Goal: Transaction & Acquisition: Purchase product/service

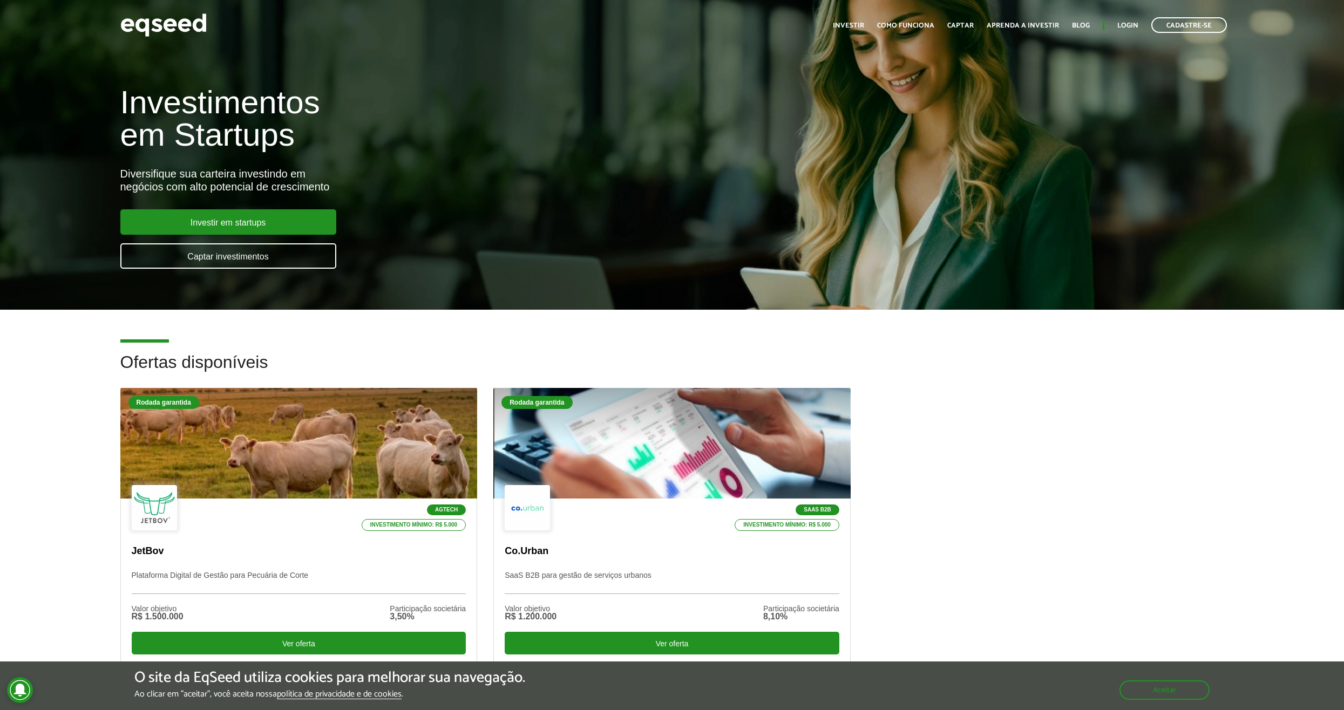
click at [81, 378] on div "Ofertas disponíveis Rodada garantida Agtech Investimento mínimo: R$ 5.000 JetBo…" at bounding box center [672, 525] width 1344 height 344
click at [1211, 458] on div "Rodada garantida Agtech Investimento mínimo: R$ 5.000 JetBov Plataforma Digital…" at bounding box center [672, 542] width 1120 height 309
click at [223, 227] on link "Investir em startups" at bounding box center [228, 221] width 216 height 25
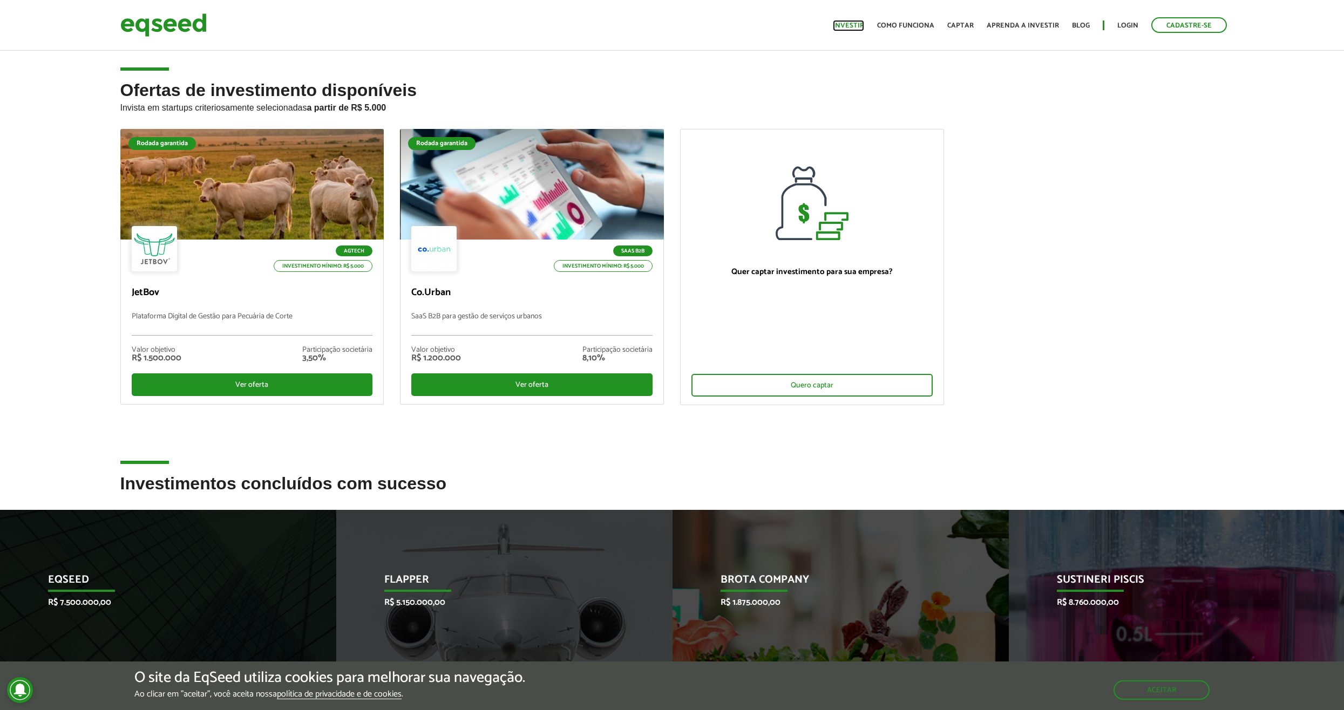
click at [850, 22] on link "Investir" at bounding box center [848, 25] width 31 height 7
click at [1164, 689] on button "Aceitar" at bounding box center [1163, 689] width 94 height 17
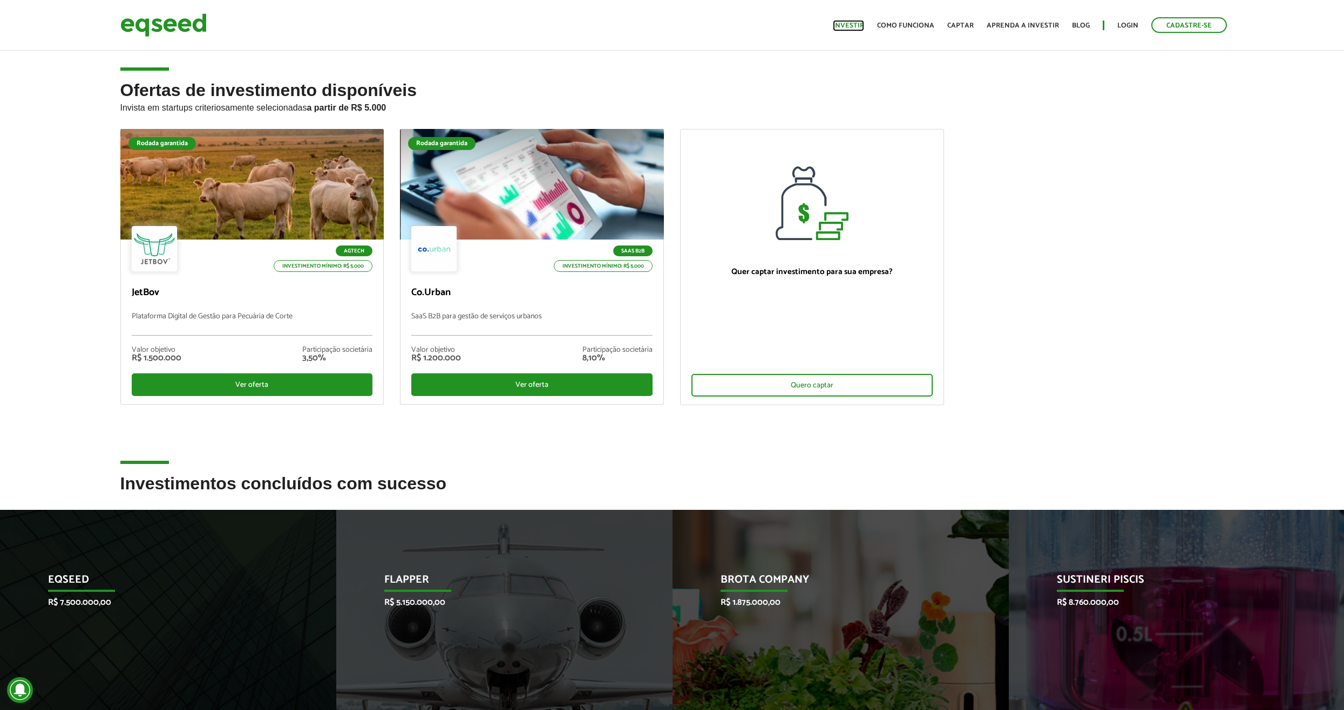
click at [851, 29] on link "Investir" at bounding box center [848, 25] width 31 height 7
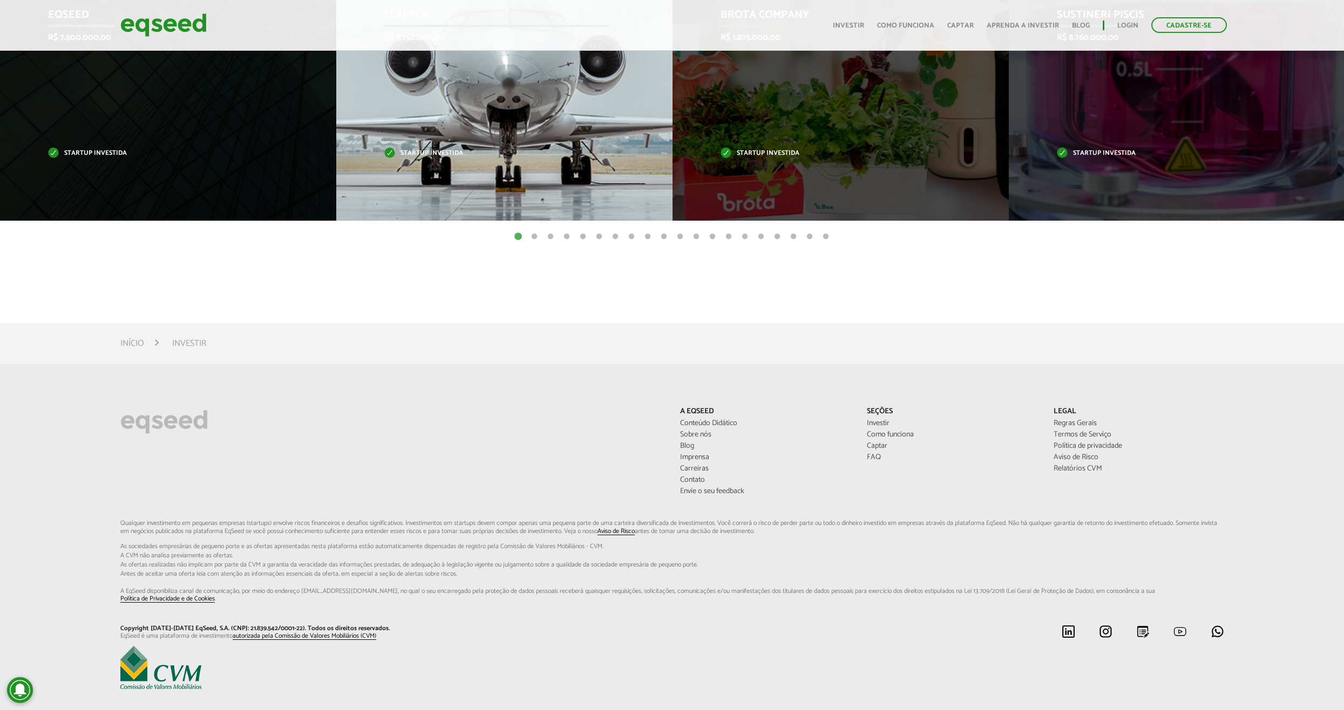
scroll to position [581, 0]
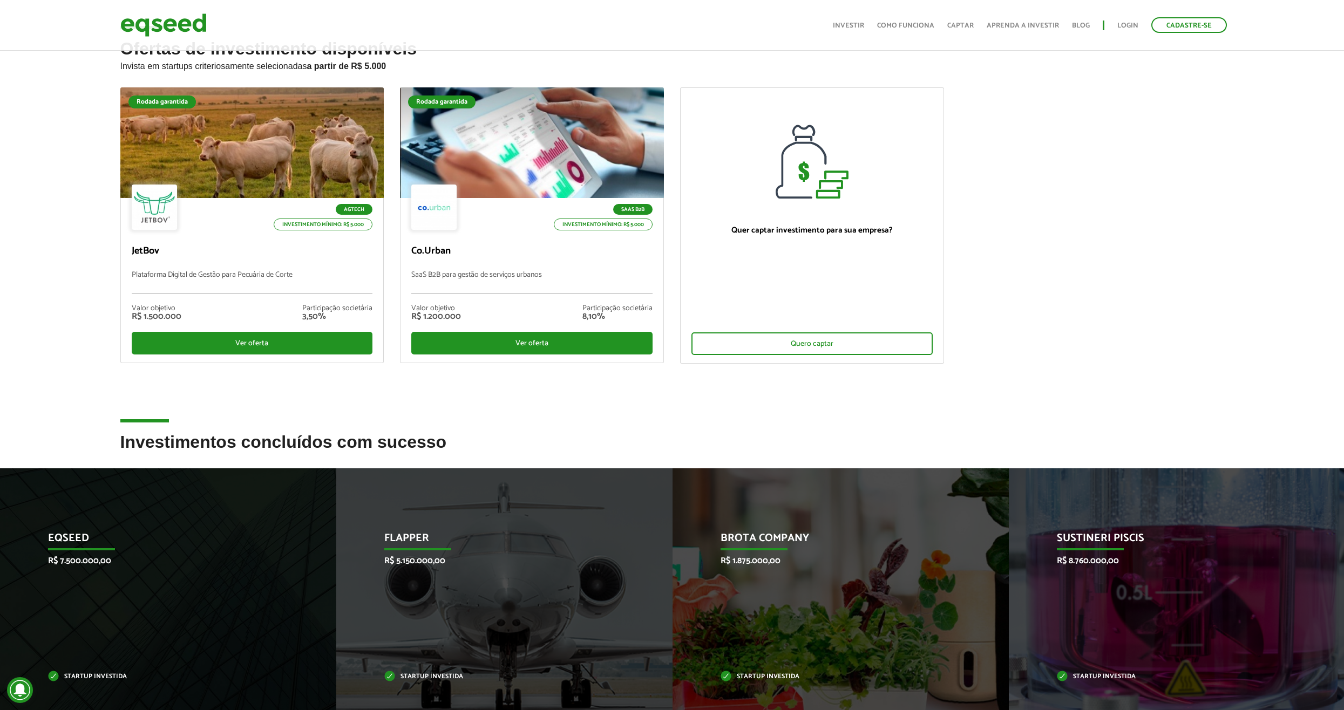
scroll to position [0, 0]
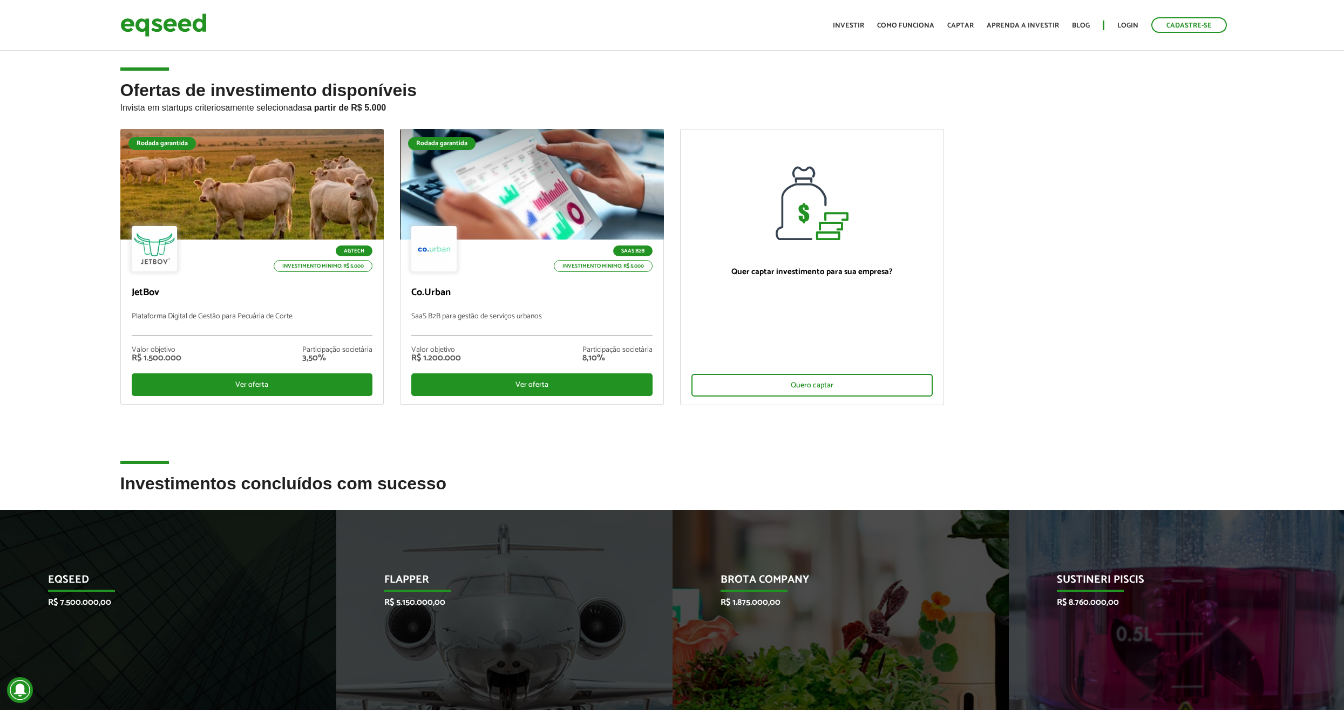
click at [1021, 218] on ul "Rodada garantida Agtech Investimento mínimo: R$ 5.000 JetBov Plataforma Digital…" at bounding box center [672, 276] width 1120 height 295
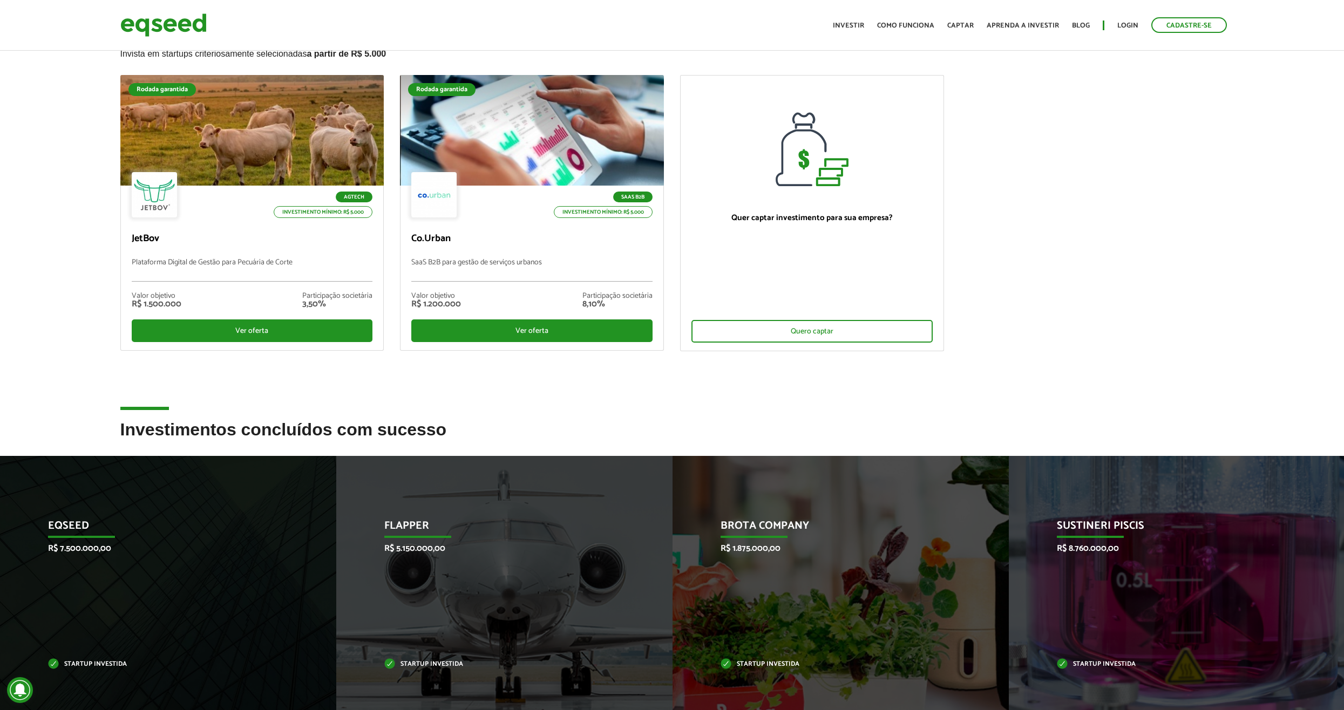
scroll to position [378, 0]
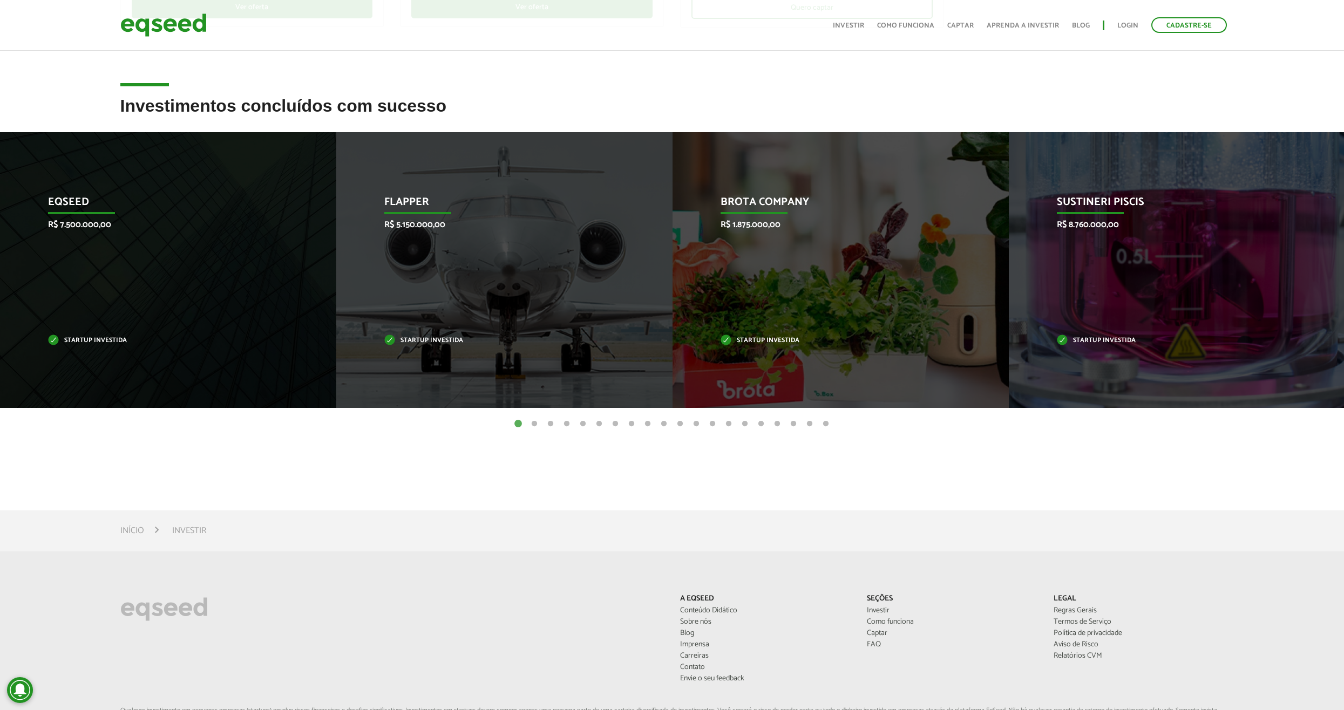
click at [534, 426] on button "2" at bounding box center [534, 424] width 11 height 11
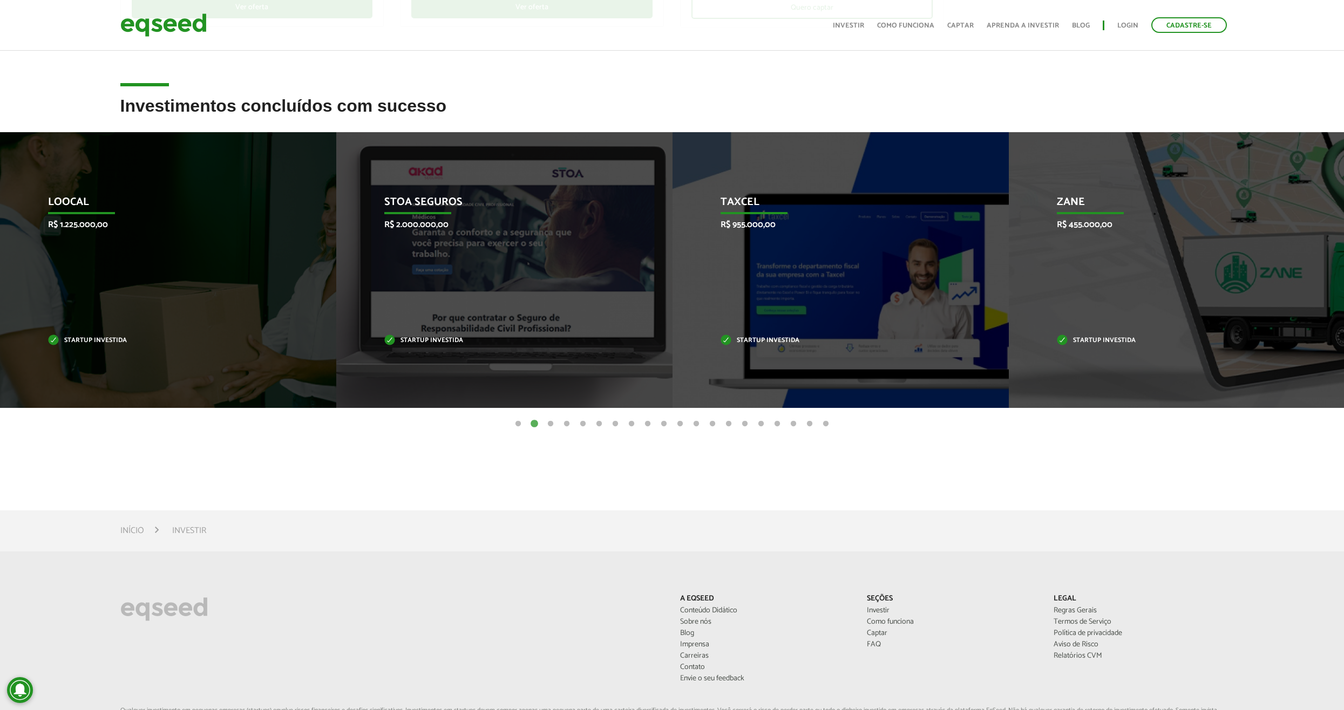
click at [554, 425] on button "3" at bounding box center [550, 424] width 11 height 11
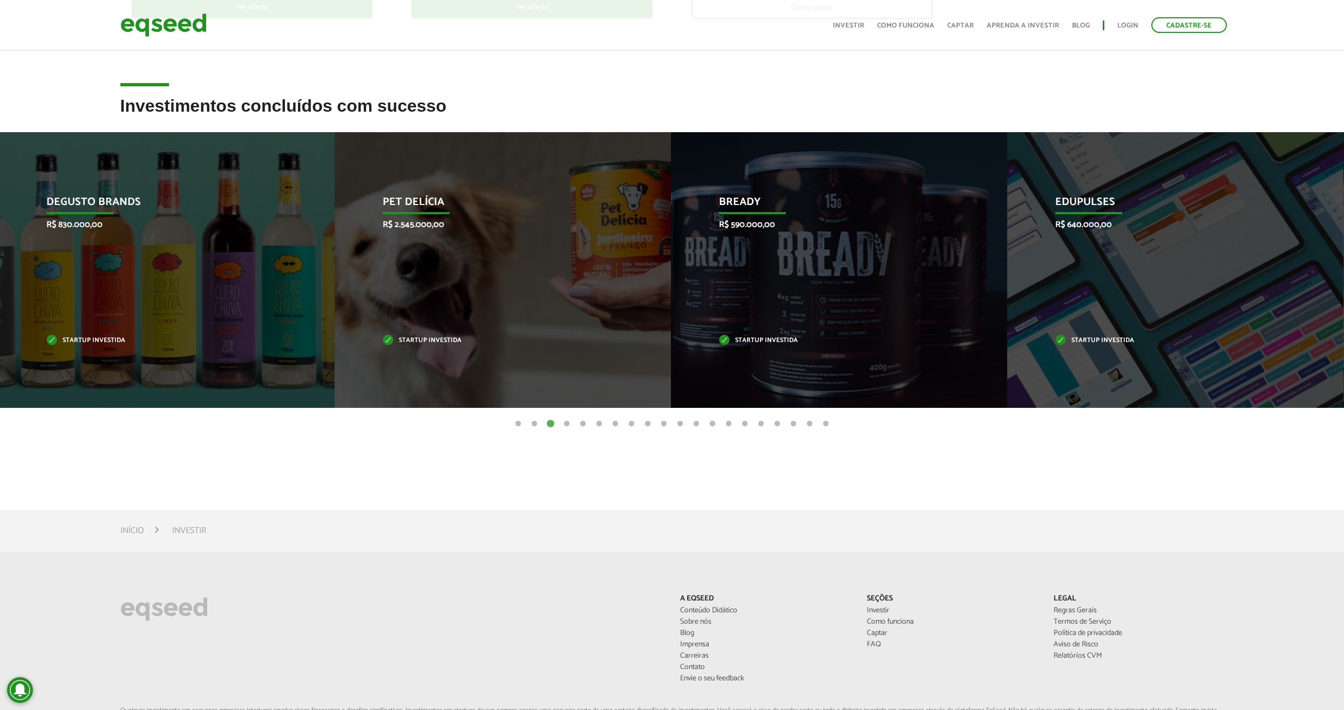
click at [322, 157] on li "Degusto Brands R$ 830.000,00 Startup investida" at bounding box center [166, 270] width 336 height 276
